Goal: Information Seeking & Learning: Check status

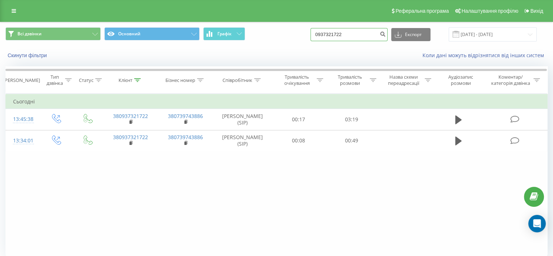
drag, startPoint x: 358, startPoint y: 33, endPoint x: 276, endPoint y: 43, distance: 82.1
click at [276, 43] on div "Всі дзвінки Основний Графік 0937321722 Експорт .csv .xls .xlsx 22.06.2025 - 22.…" at bounding box center [276, 34] width 552 height 24
paste input "97901378"
type input "0997901378"
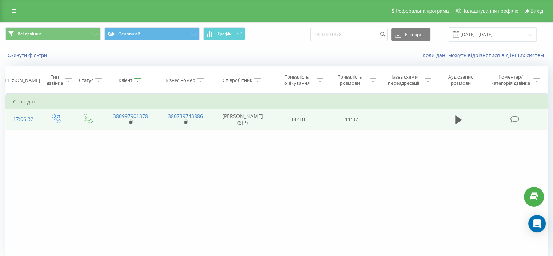
click at [513, 118] on icon at bounding box center [514, 119] width 9 height 8
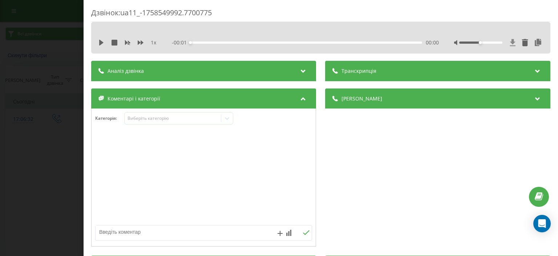
click at [510, 39] on icon at bounding box center [513, 42] width 6 height 7
